Goal: Check status: Check status

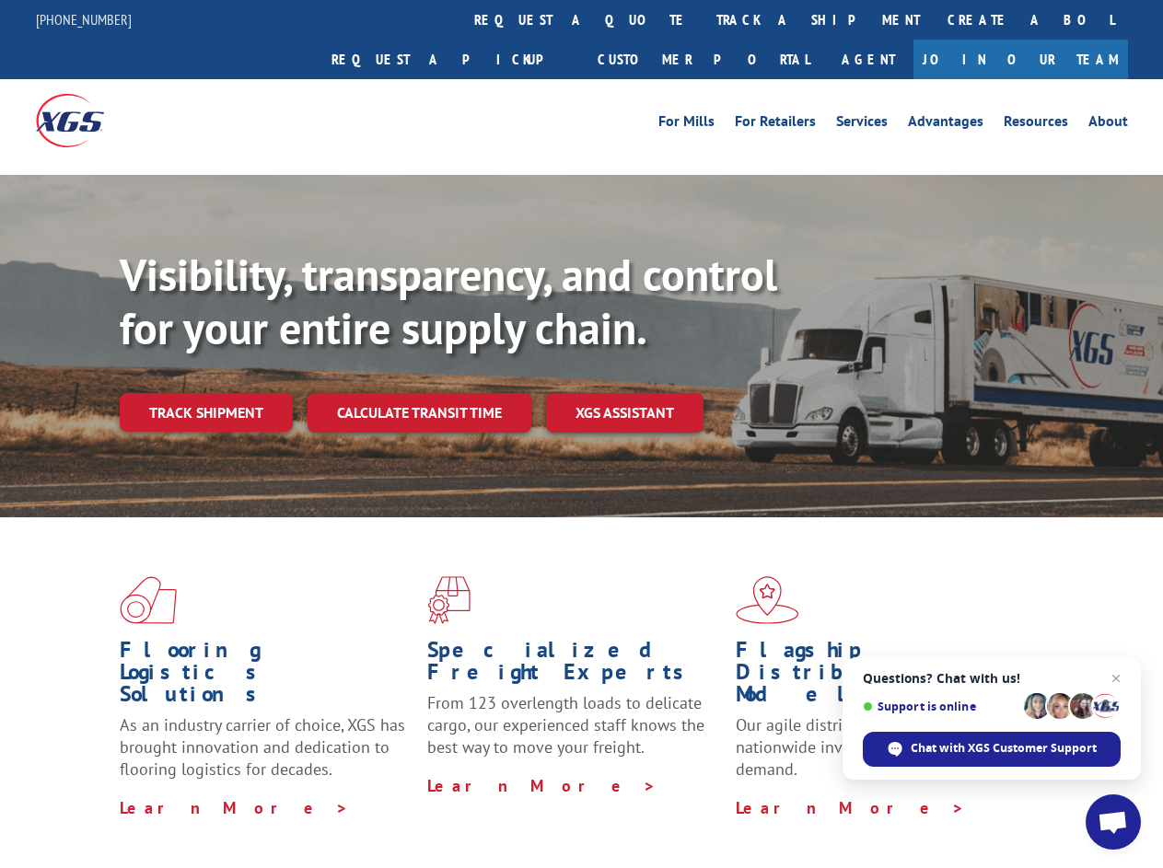
click at [581, 434] on div "Visibility, transparency, and control for your entire supply chain. Track shipm…" at bounding box center [641, 377] width 1043 height 257
click at [703, 19] on link "track a shipment" at bounding box center [818, 20] width 231 height 40
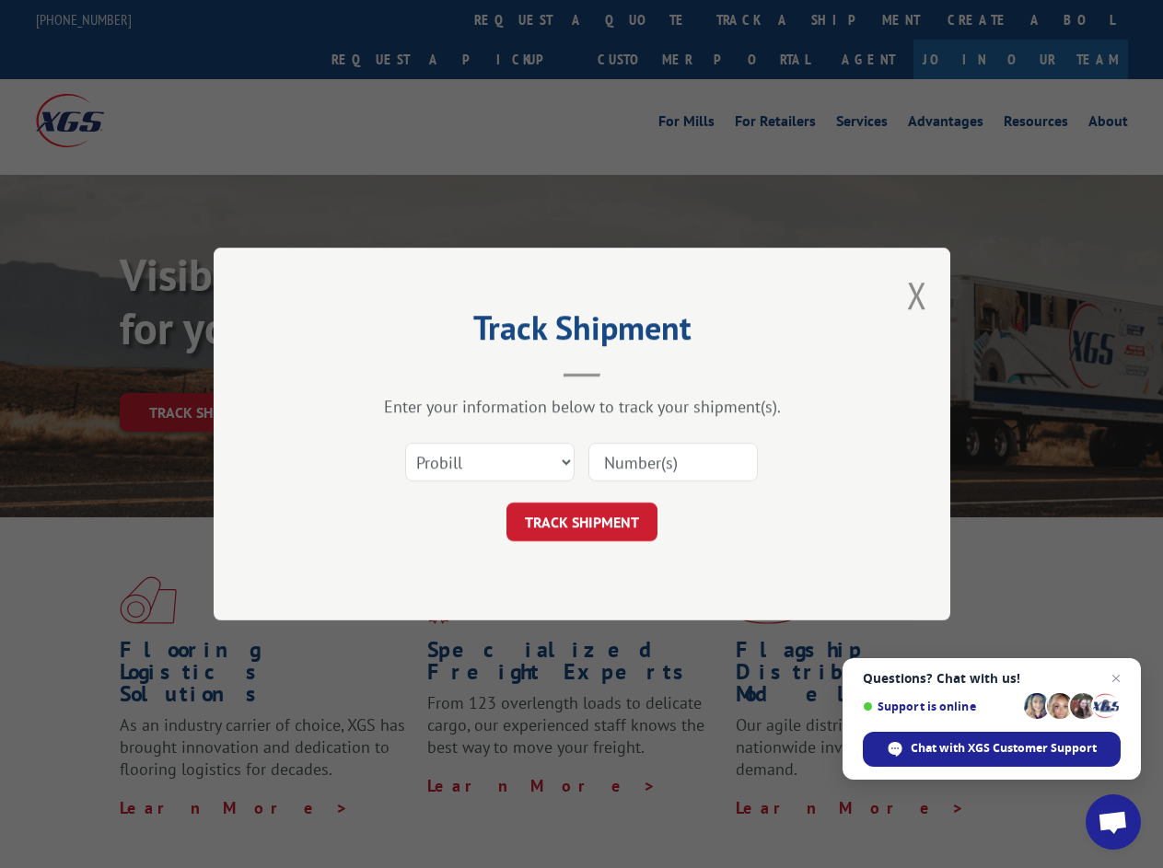
click at [758, 19] on div "Track Shipment Enter your information below to track your shipment(s). Select c…" at bounding box center [581, 434] width 1163 height 868
click at [205, 372] on div "Track Shipment Enter your information below to track your shipment(s). Select c…" at bounding box center [581, 434] width 1163 height 868
click at [418, 372] on header "Track Shipment" at bounding box center [582, 346] width 552 height 63
click at [625, 372] on header "Track Shipment" at bounding box center [582, 346] width 552 height 63
click at [1113, 822] on span "Open chat" at bounding box center [1113, 824] width 30 height 26
